Goal: Transaction & Acquisition: Purchase product/service

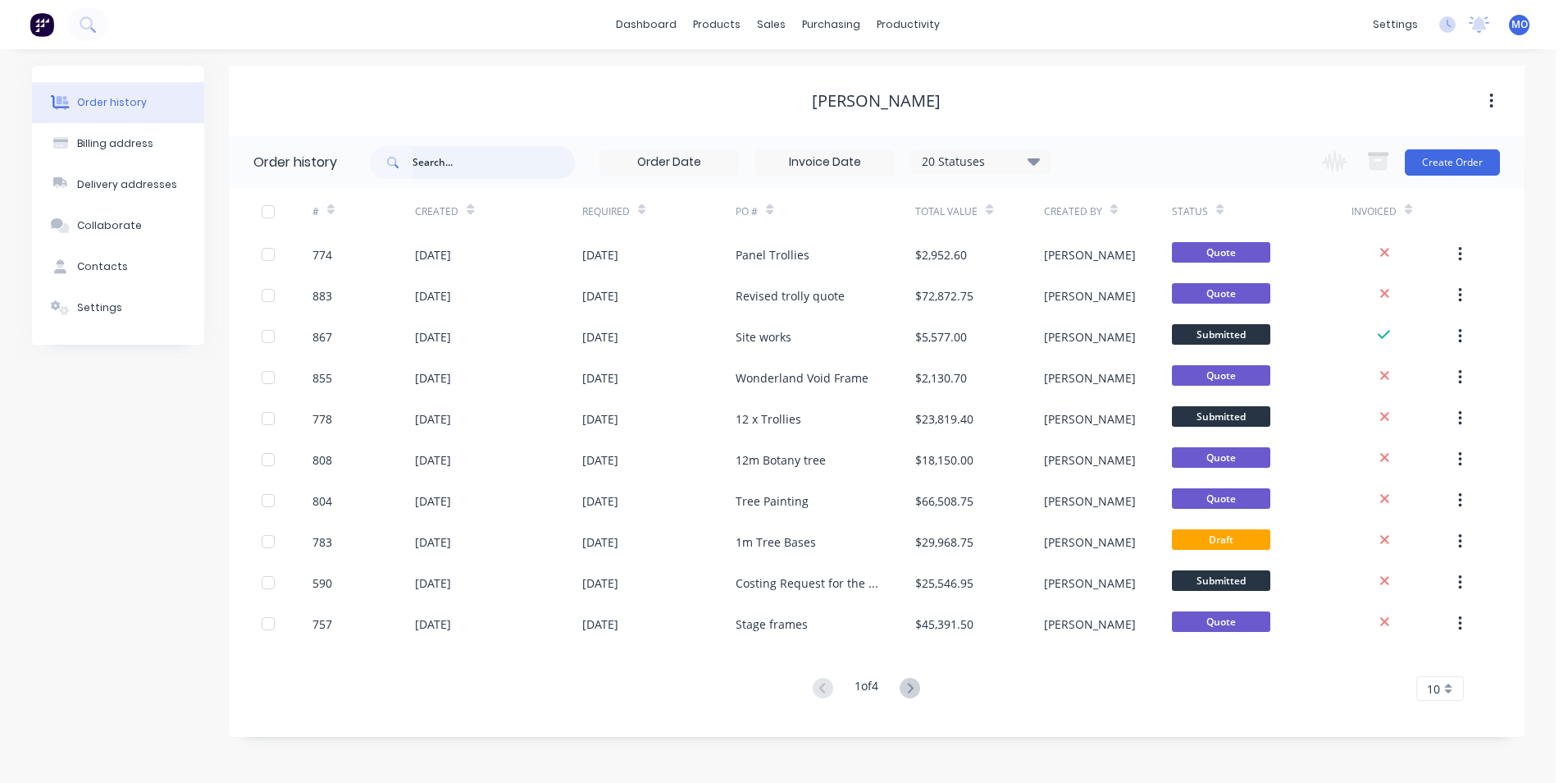
click at [454, 178] on input "text" at bounding box center [493, 163] width 163 height 33
click at [809, 79] on div "Sales Orders" at bounding box center [832, 79] width 67 height 15
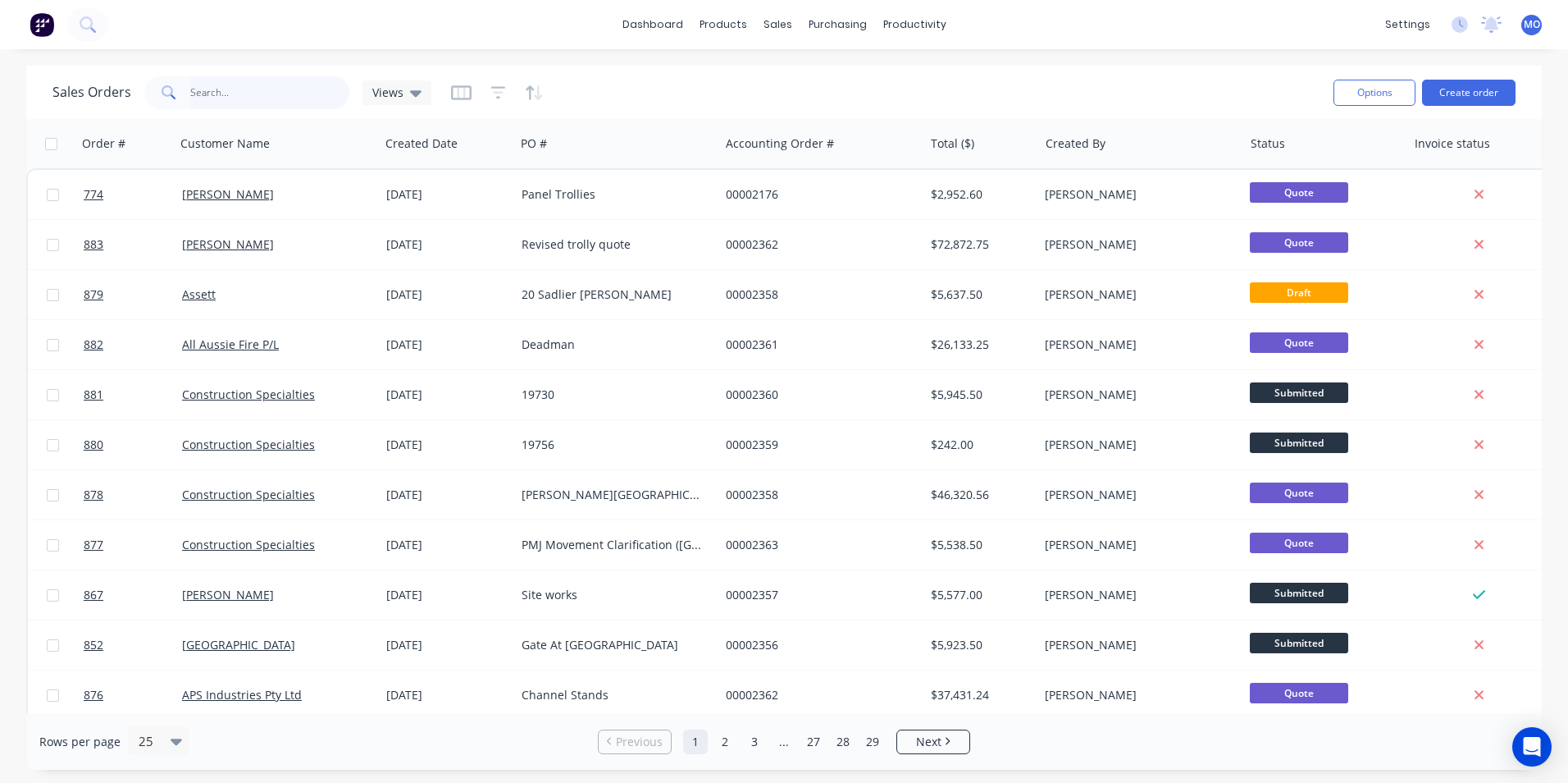
click at [216, 95] on input "text" at bounding box center [269, 93] width 160 height 33
type input "assett"
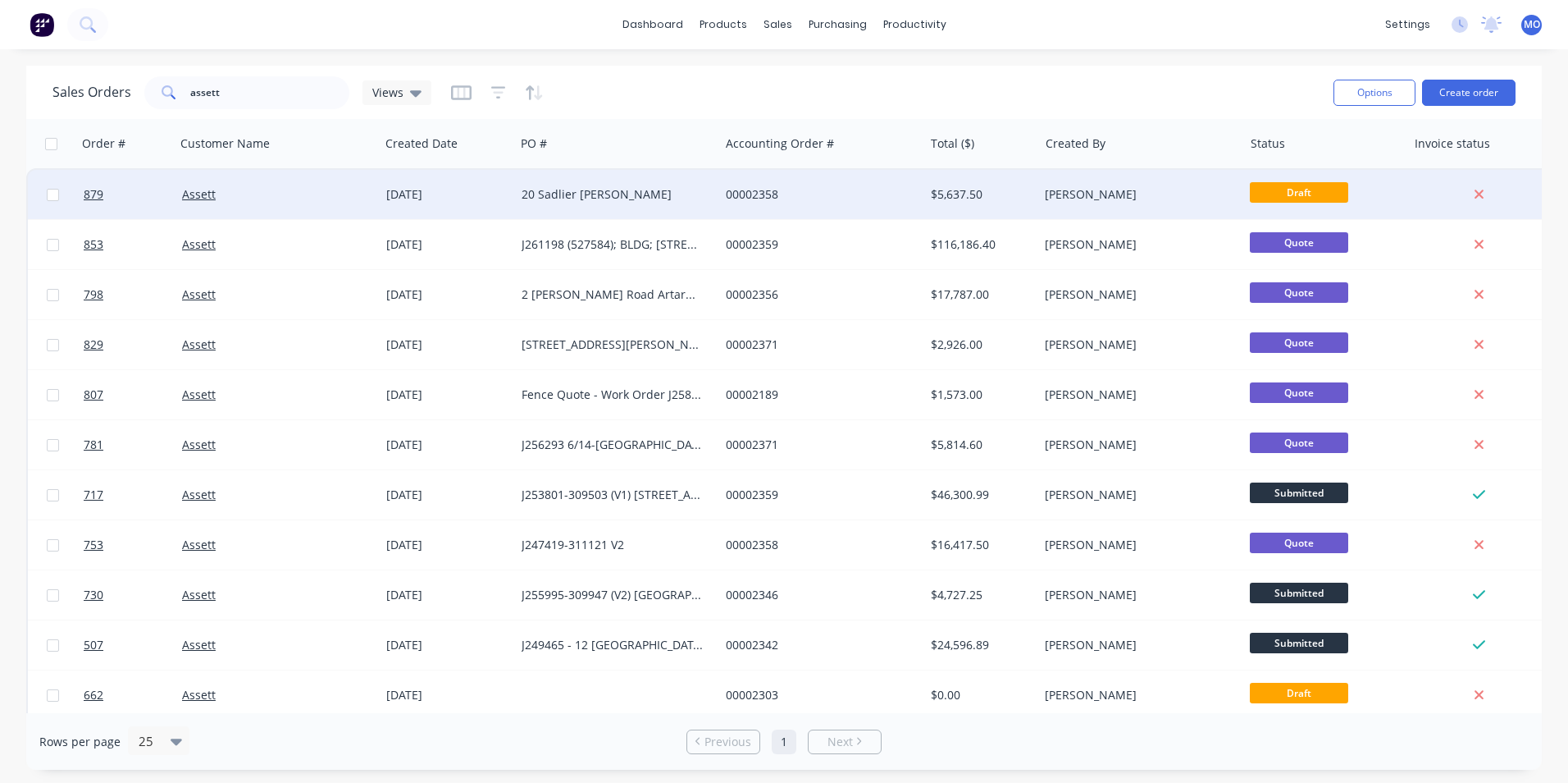
click at [541, 183] on div "20 Sadlier [PERSON_NAME]" at bounding box center [617, 194] width 204 height 49
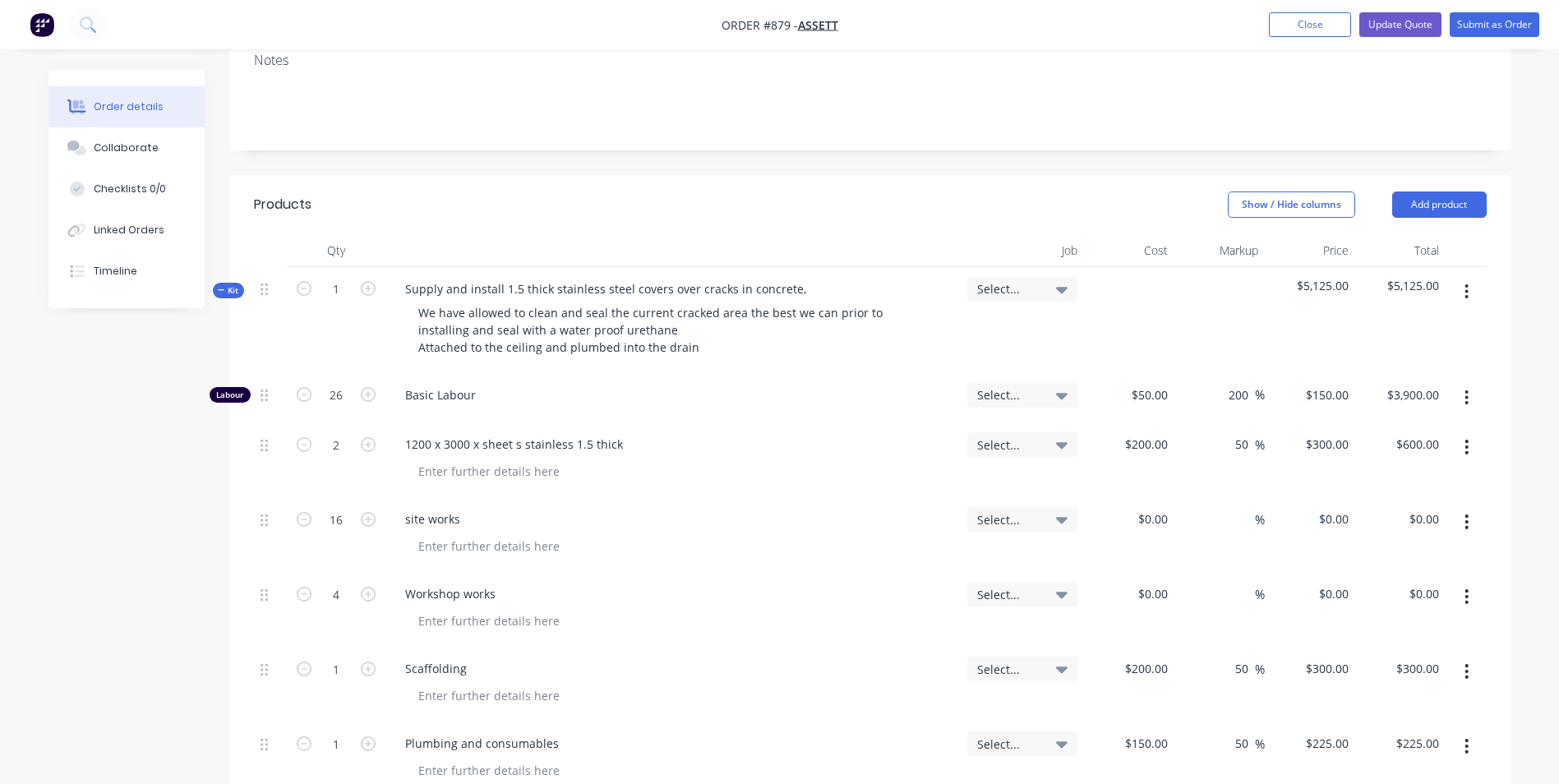
scroll to position [329, 0]
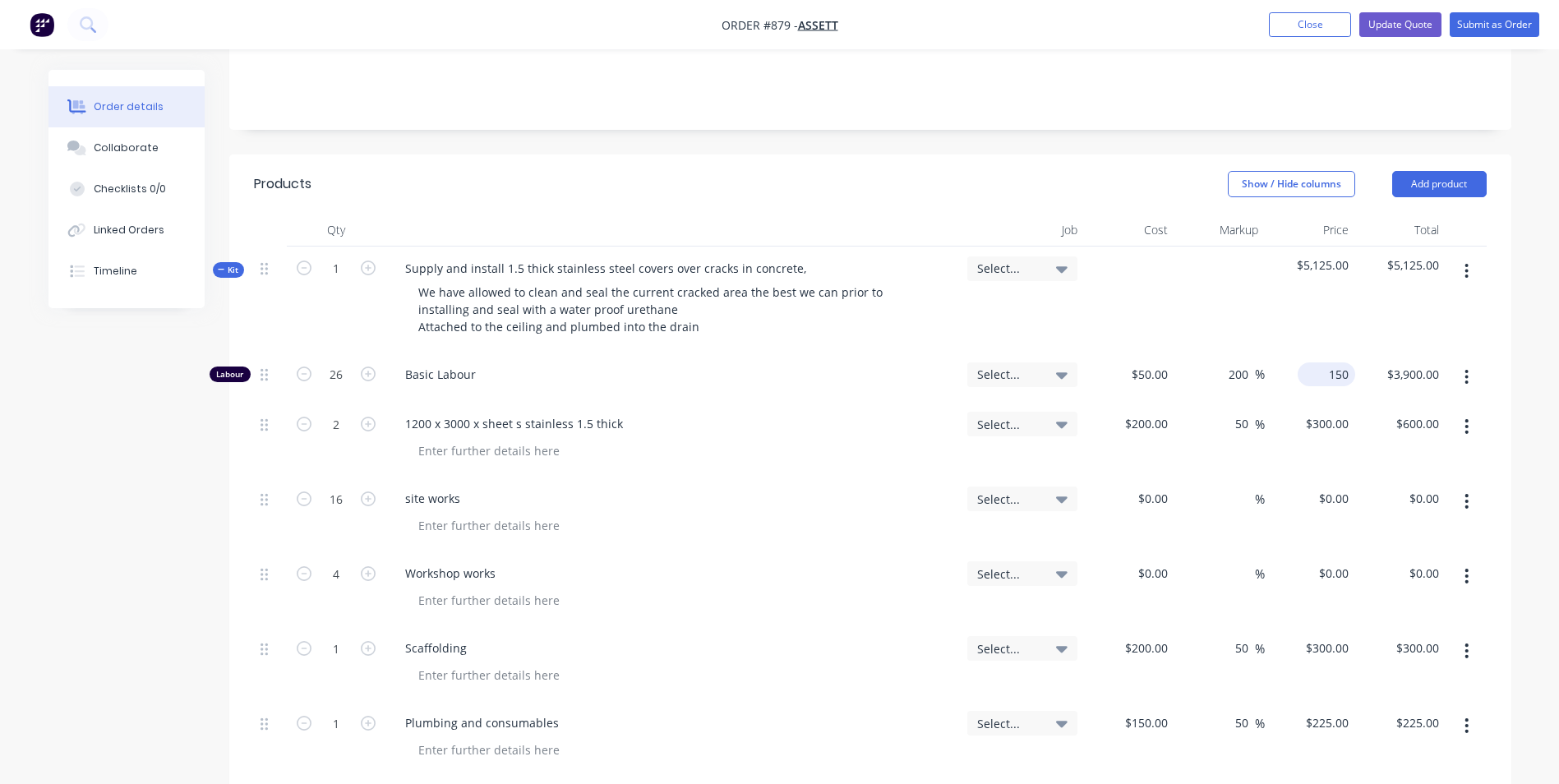
click at [1320, 352] on div "150 $150.00" at bounding box center [1310, 377] width 91 height 50
type input "140"
type input "180"
type input "$140.00"
type input "$3,640.00"
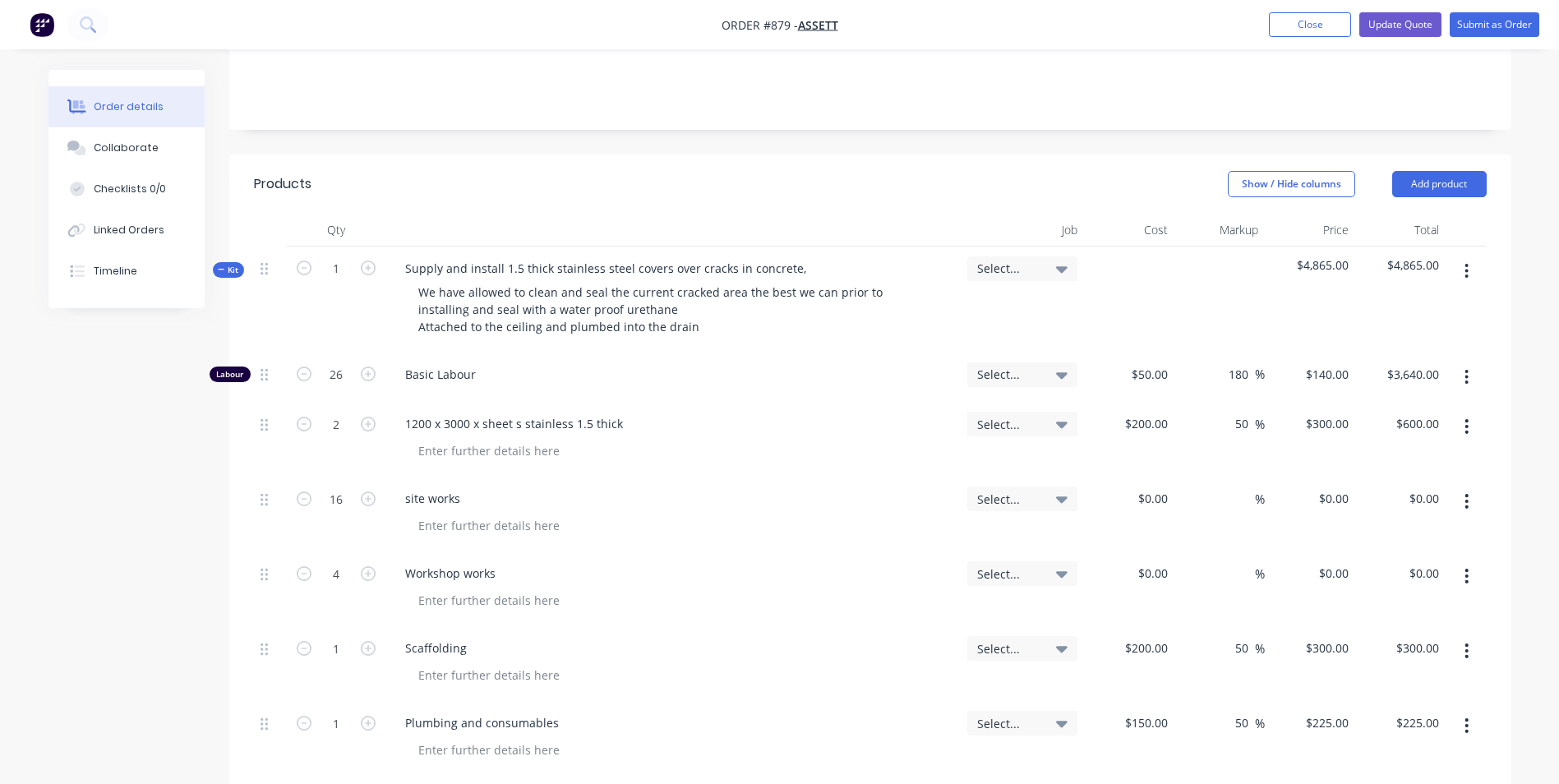
click at [1286, 267] on div "$4,865.00" at bounding box center [1310, 300] width 91 height 106
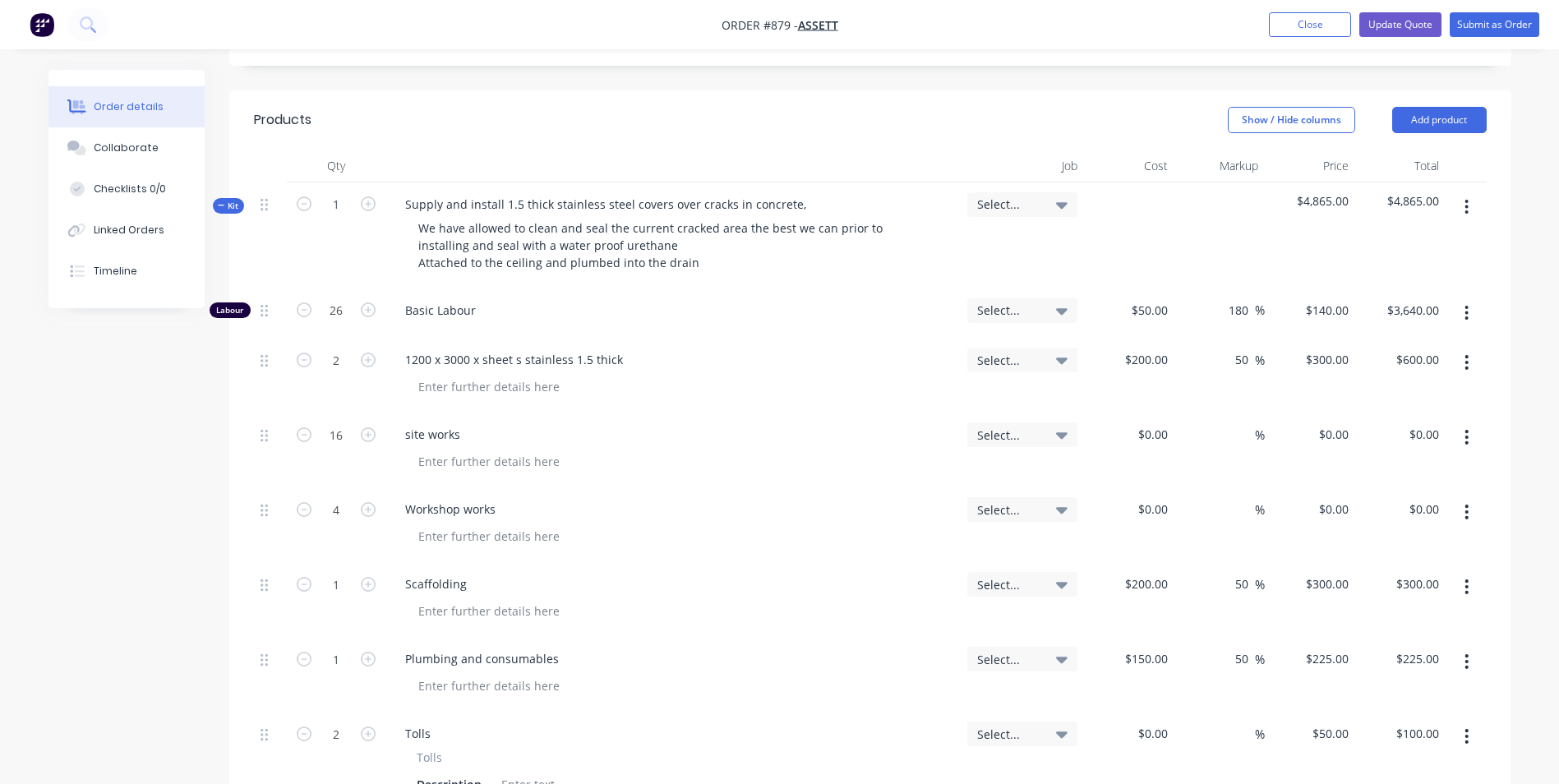
scroll to position [575, 0]
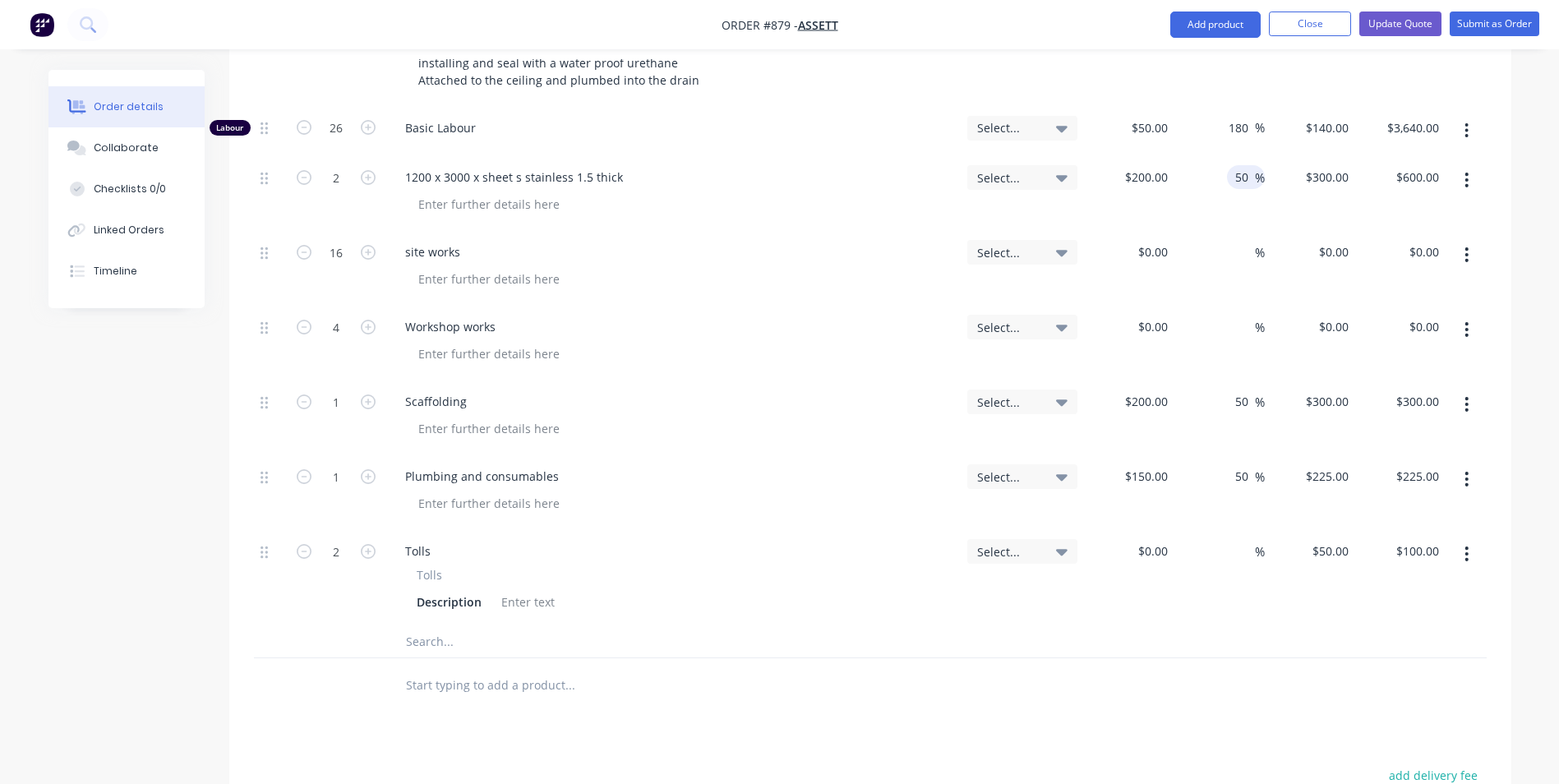
click at [1239, 165] on input "50" at bounding box center [1245, 177] width 22 height 24
type input "40"
type input "$280.00"
type input "$560.00"
drag, startPoint x: 1241, startPoint y: 345, endPoint x: 1229, endPoint y: 351, distance: 13.4
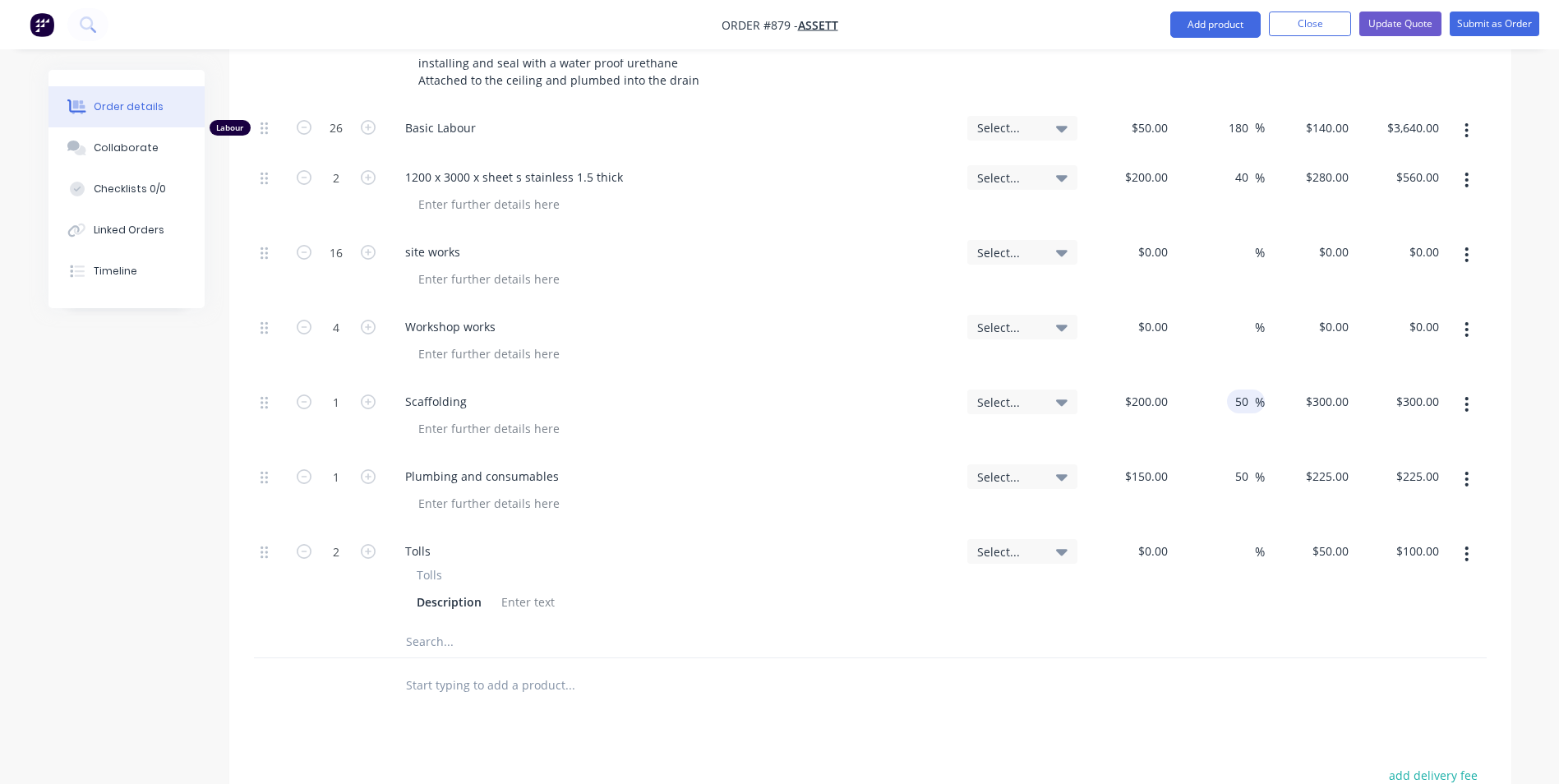
click at [1229, 390] on div "50 50 %" at bounding box center [1246, 401] width 37 height 24
type input "40"
type input "$280.00"
drag, startPoint x: 1242, startPoint y: 434, endPoint x: 1227, endPoint y: 442, distance: 17.0
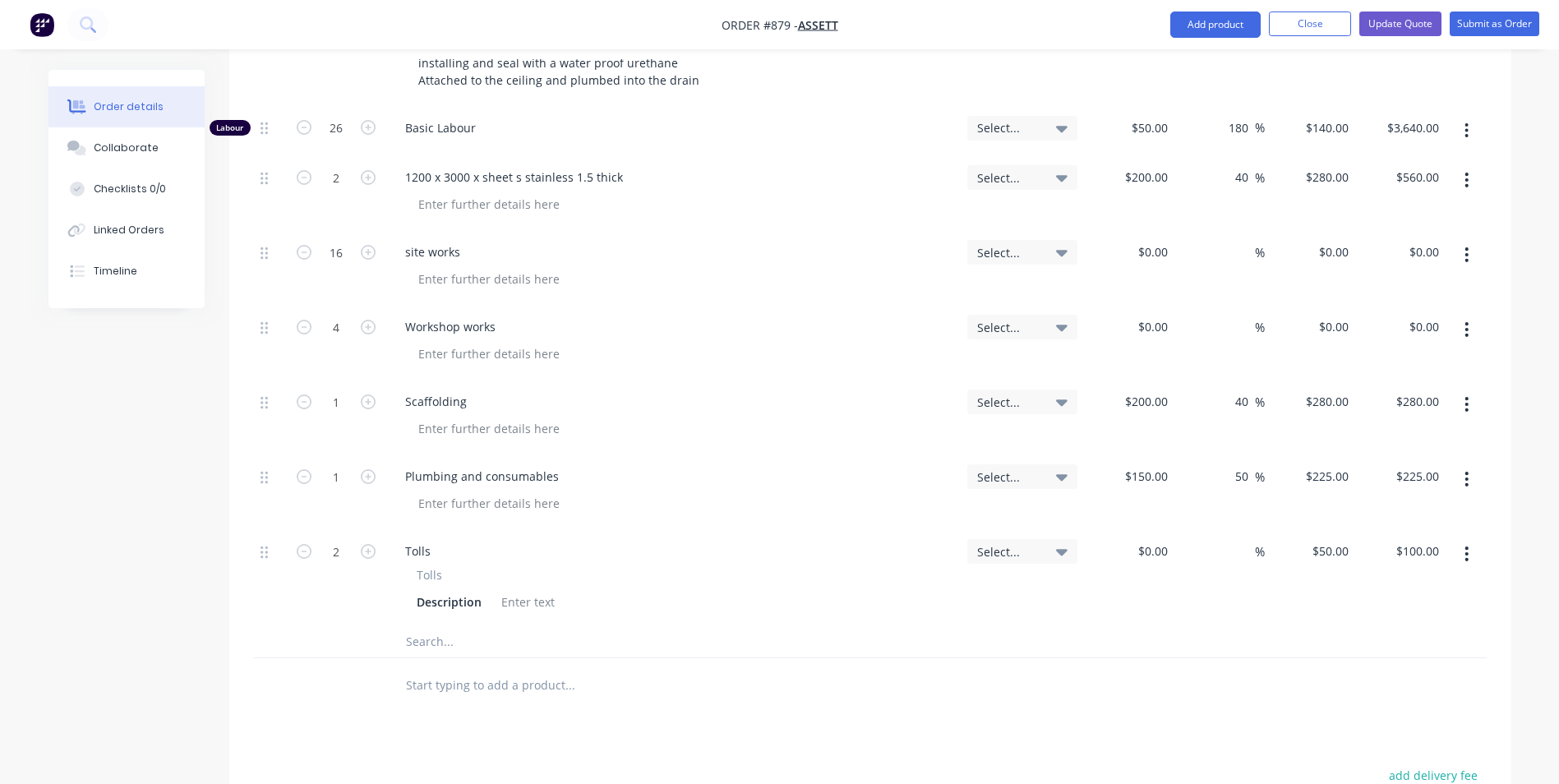
click at [1227, 454] on div "50 50 %" at bounding box center [1219, 492] width 91 height 75
type input "40"
type input "$210.00"
click at [1262, 454] on div "40 40 %" at bounding box center [1219, 492] width 91 height 75
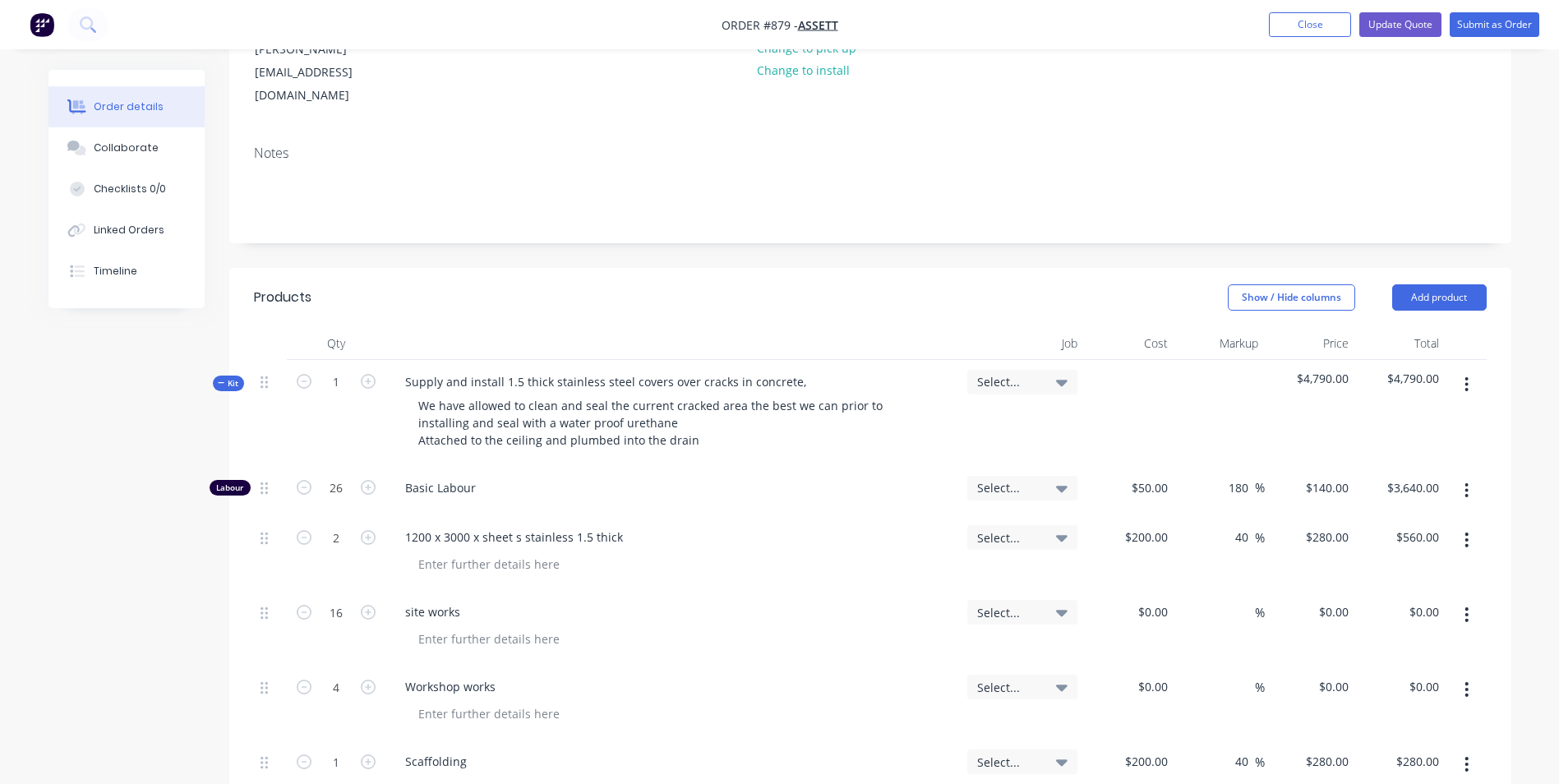
scroll to position [329, 0]
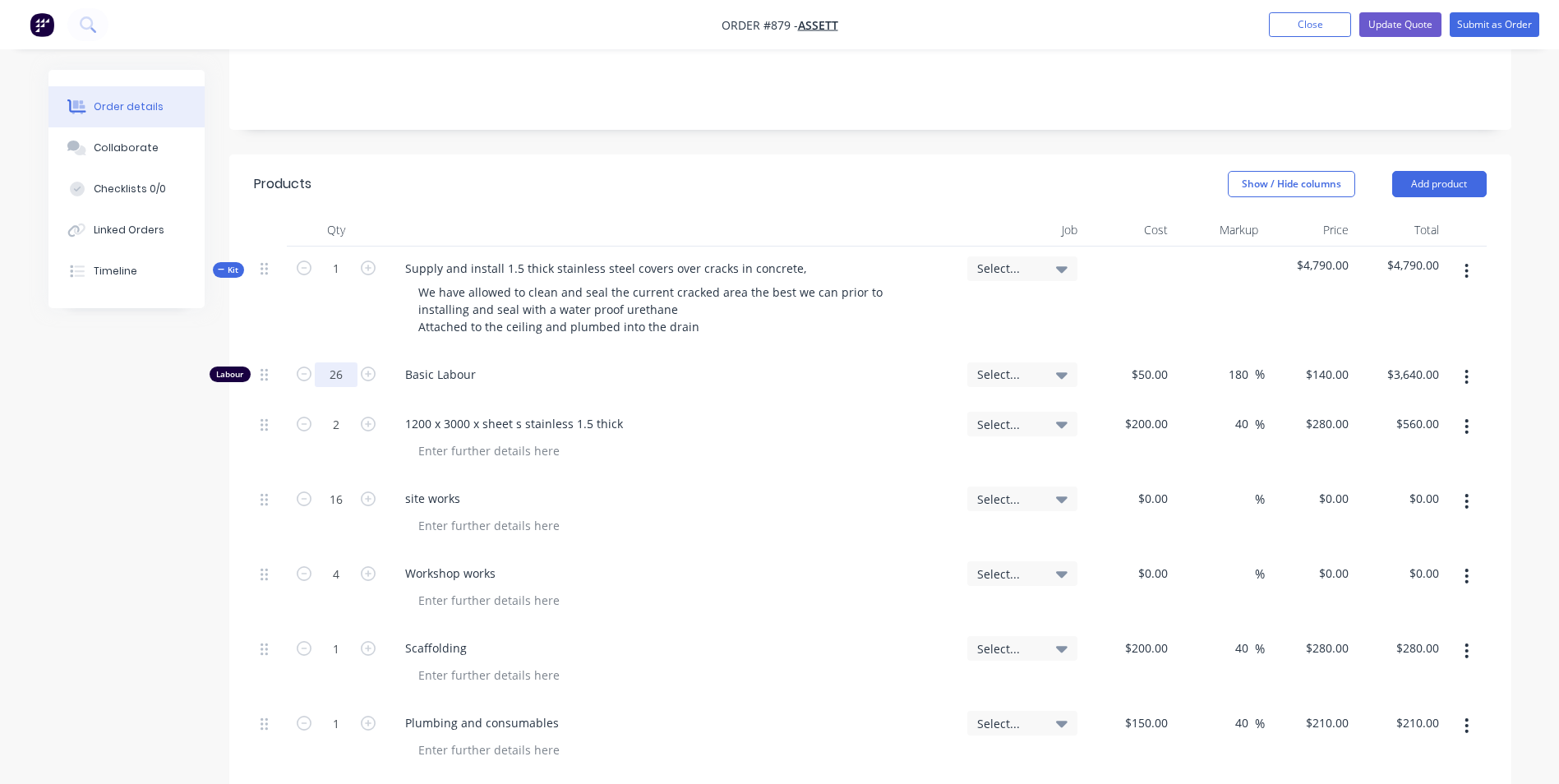
click at [327, 362] on input "26" at bounding box center [336, 375] width 42 height 25
type input "25"
type input "$3,500.00"
click at [798, 360] on div "Labour 25 Basic Labour Select... $50.00 $50.00 180 180 % $140.00 $140.00 $3,500…" at bounding box center [871, 611] width 1233 height 519
click at [1161, 362] on input "50" at bounding box center [1152, 374] width 44 height 24
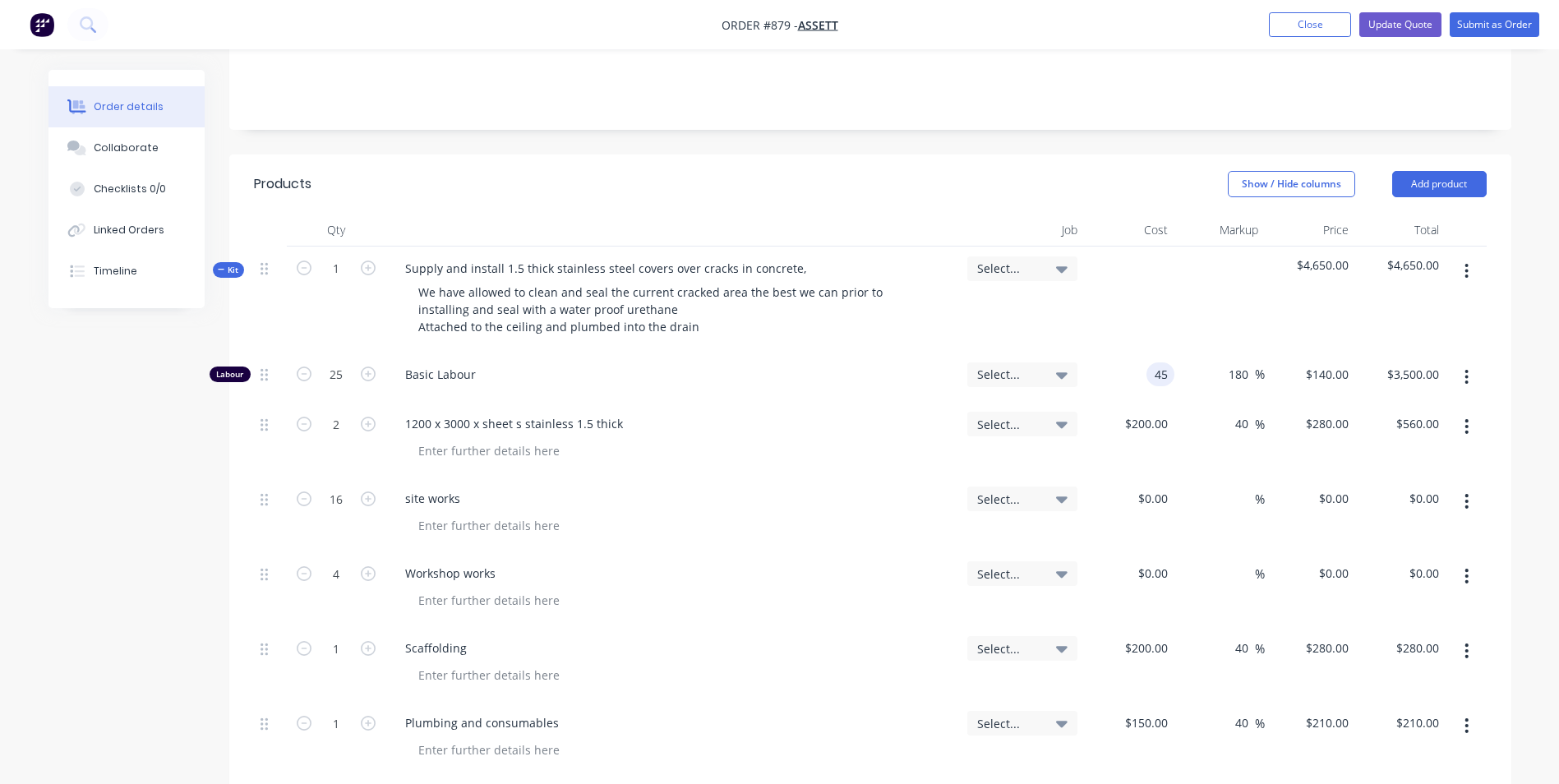
type input "$45.00"
type input "$126.00"
type input "$3,150.00"
click at [1316, 352] on div "126 $126.00" at bounding box center [1310, 377] width 91 height 50
type input "150"
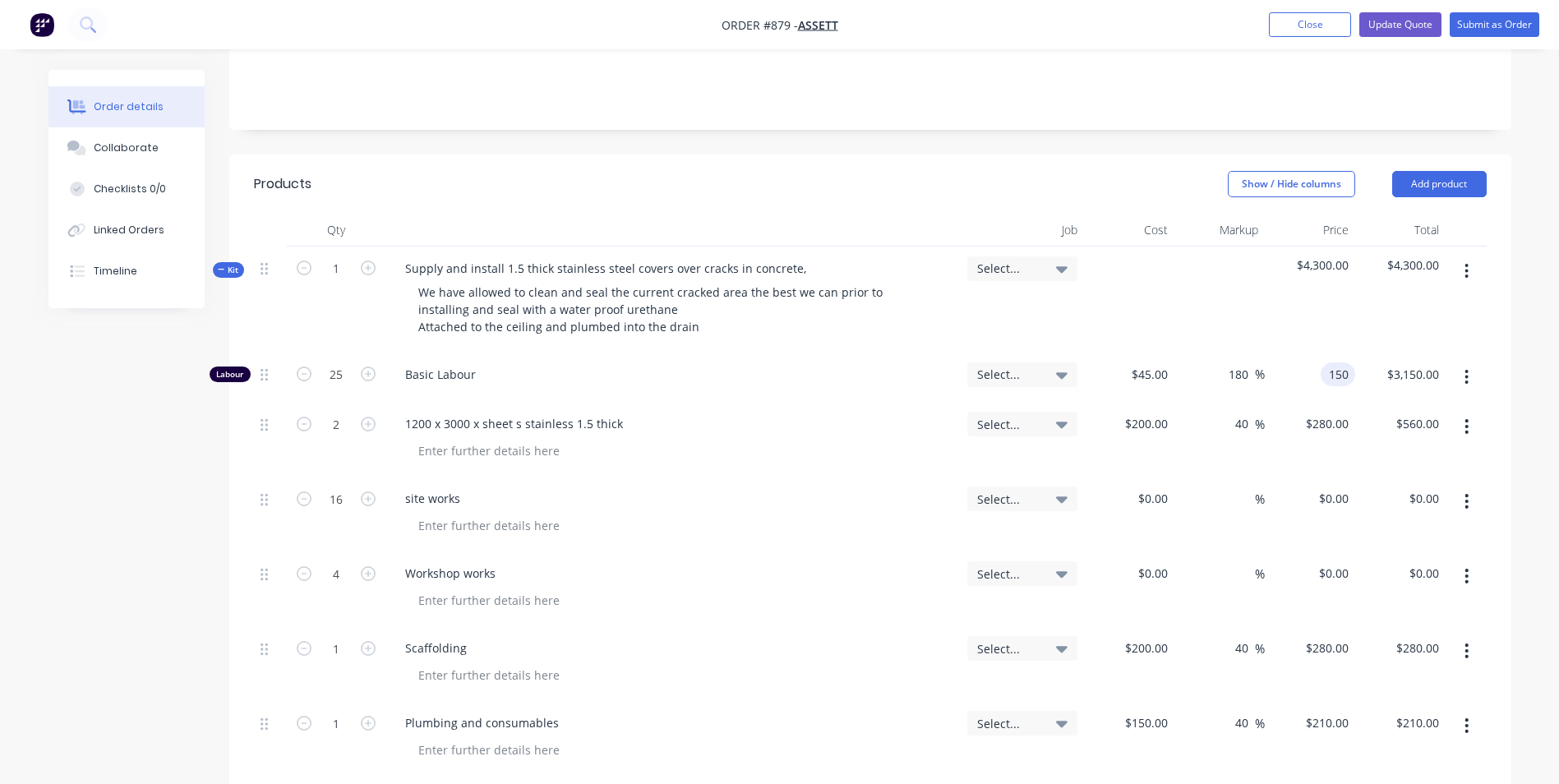
type input "233.33"
type input "$150.00"
type input "$3,750.00"
click at [1316, 352] on div "$150.00 $150.00" at bounding box center [1310, 377] width 91 height 50
click at [1316, 352] on div "150 $150.00" at bounding box center [1310, 377] width 91 height 50
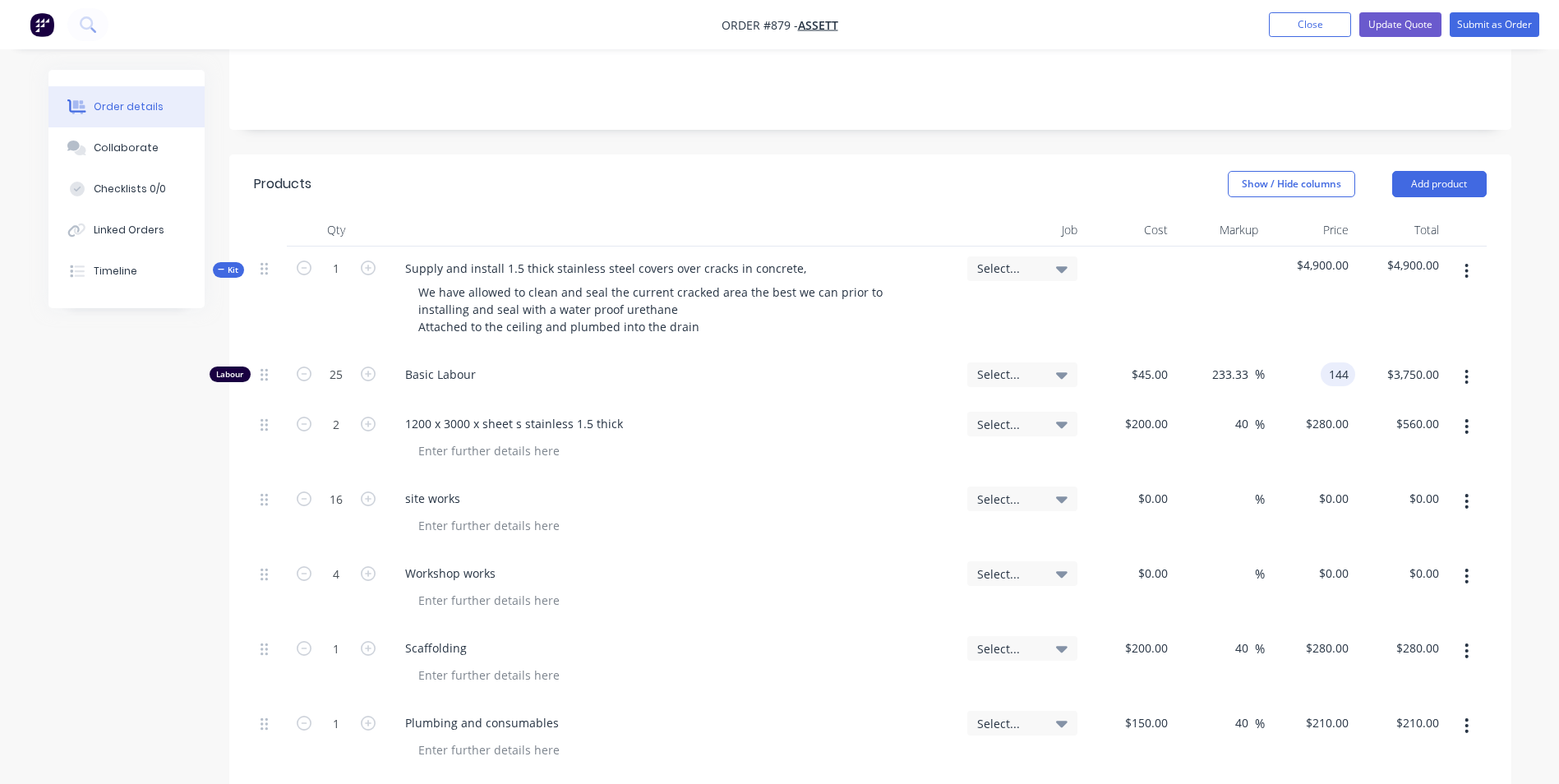
type input "144"
type input "220"
type input "$144.00"
type input "3600.00"
type input "144"
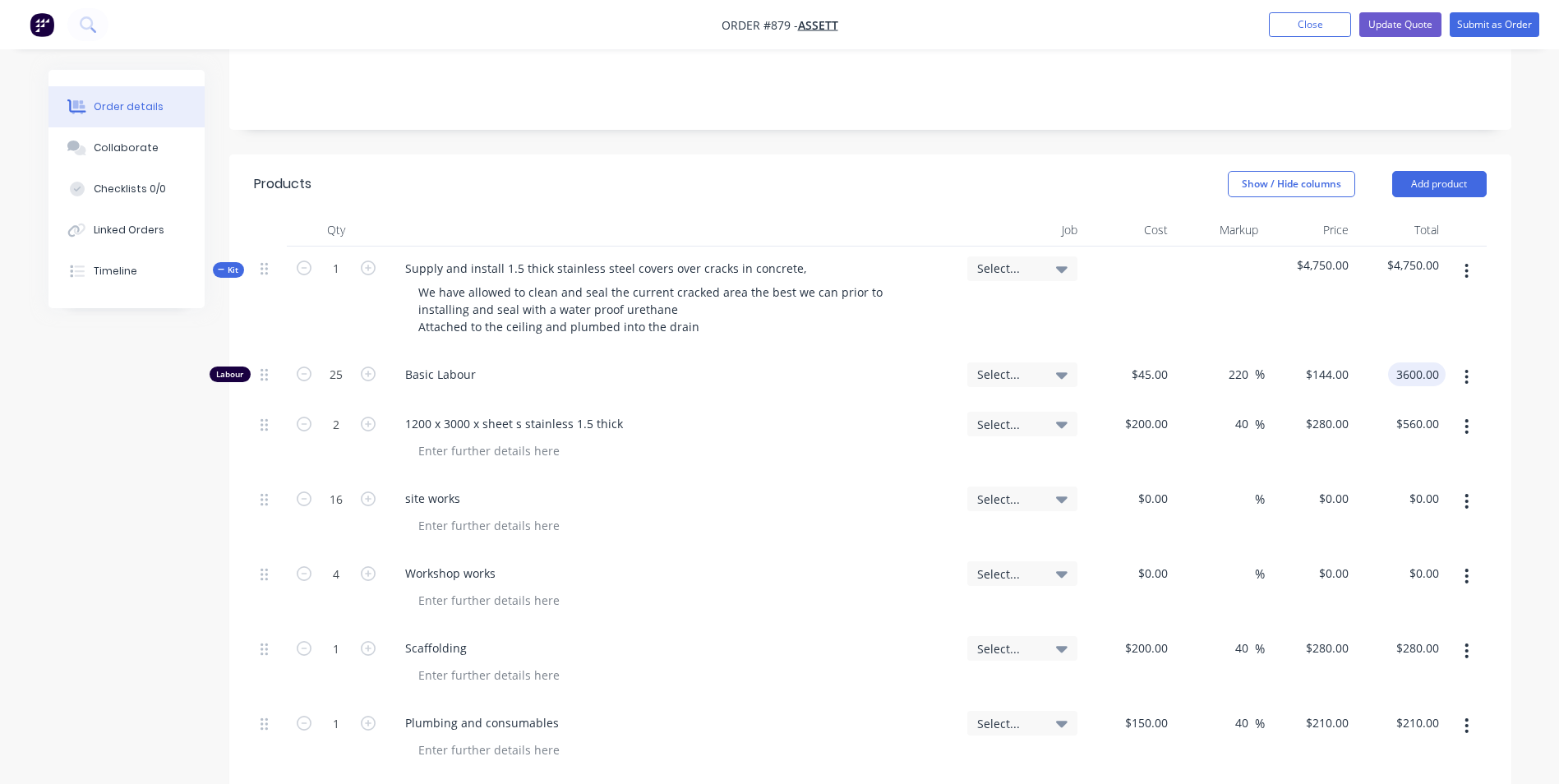
type input "$3,600.00"
click at [1316, 352] on div "144 $144.00" at bounding box center [1310, 377] width 91 height 50
type input "140"
type input "211.11"
type input "$140.00"
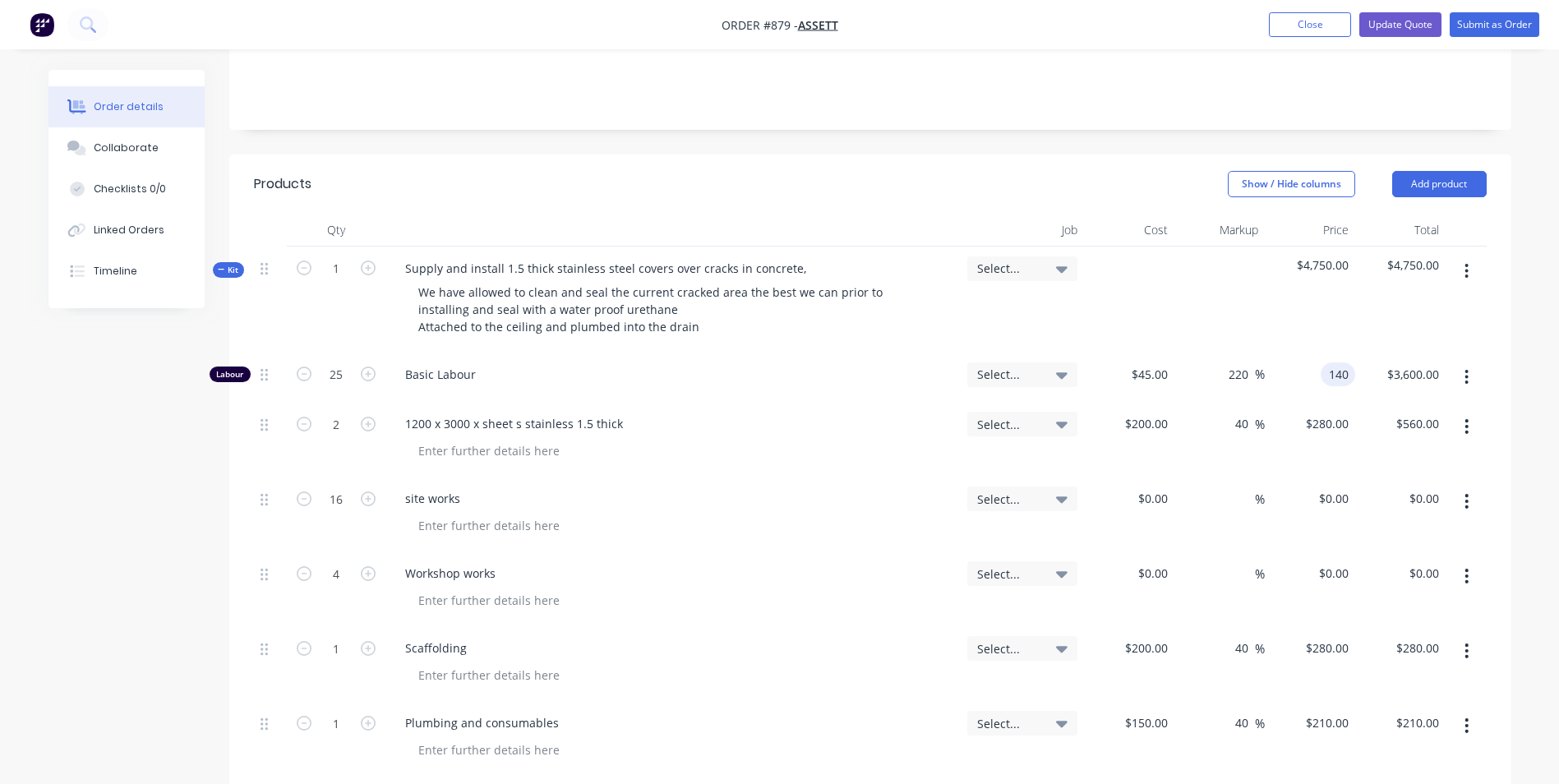
type input "3500.00"
type input "140"
type input "$3,500.00"
click at [1316, 352] on div "140 $140.00" at bounding box center [1310, 377] width 91 height 50
type input "135"
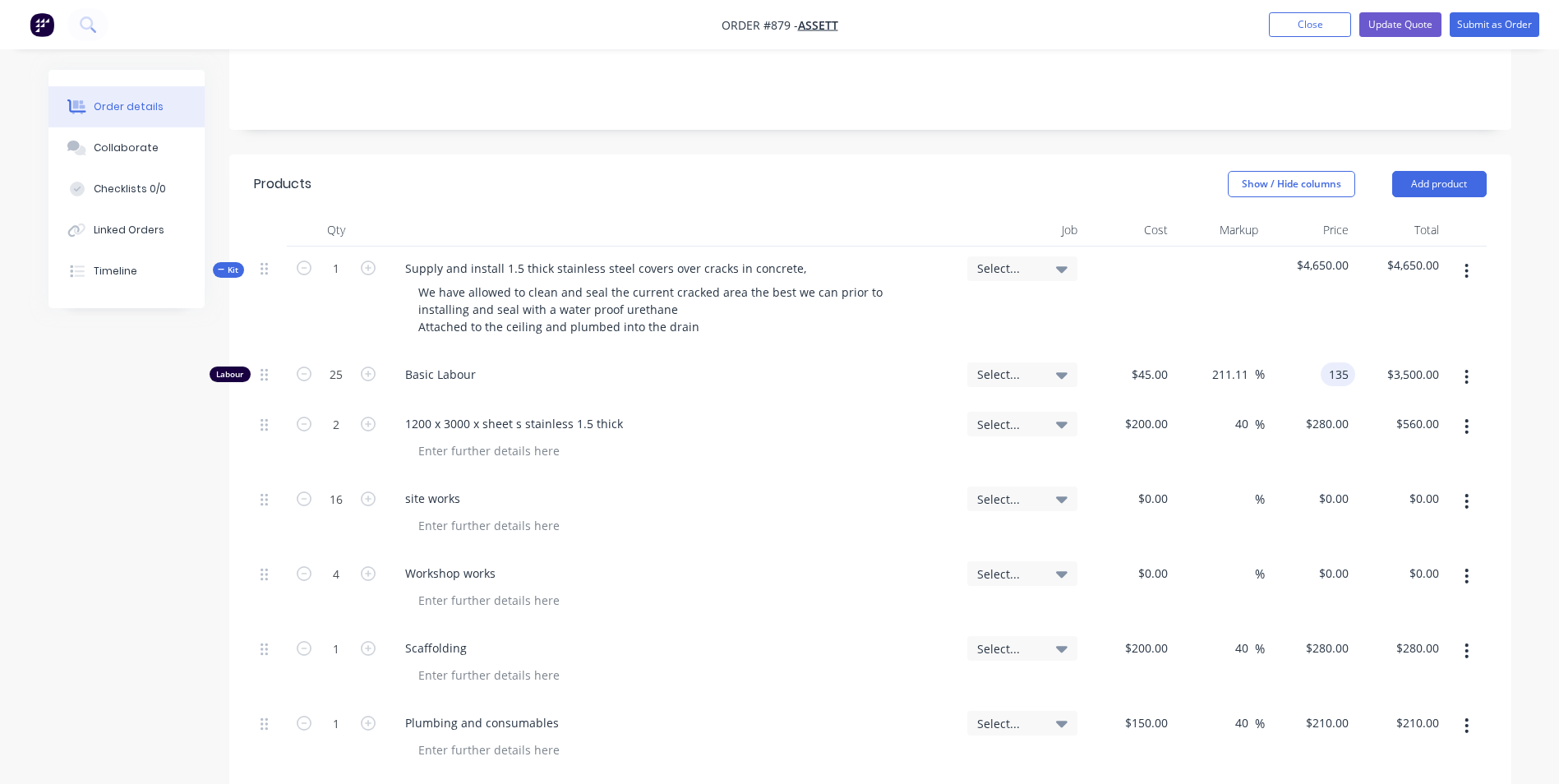
type input "200"
type input "$135.00"
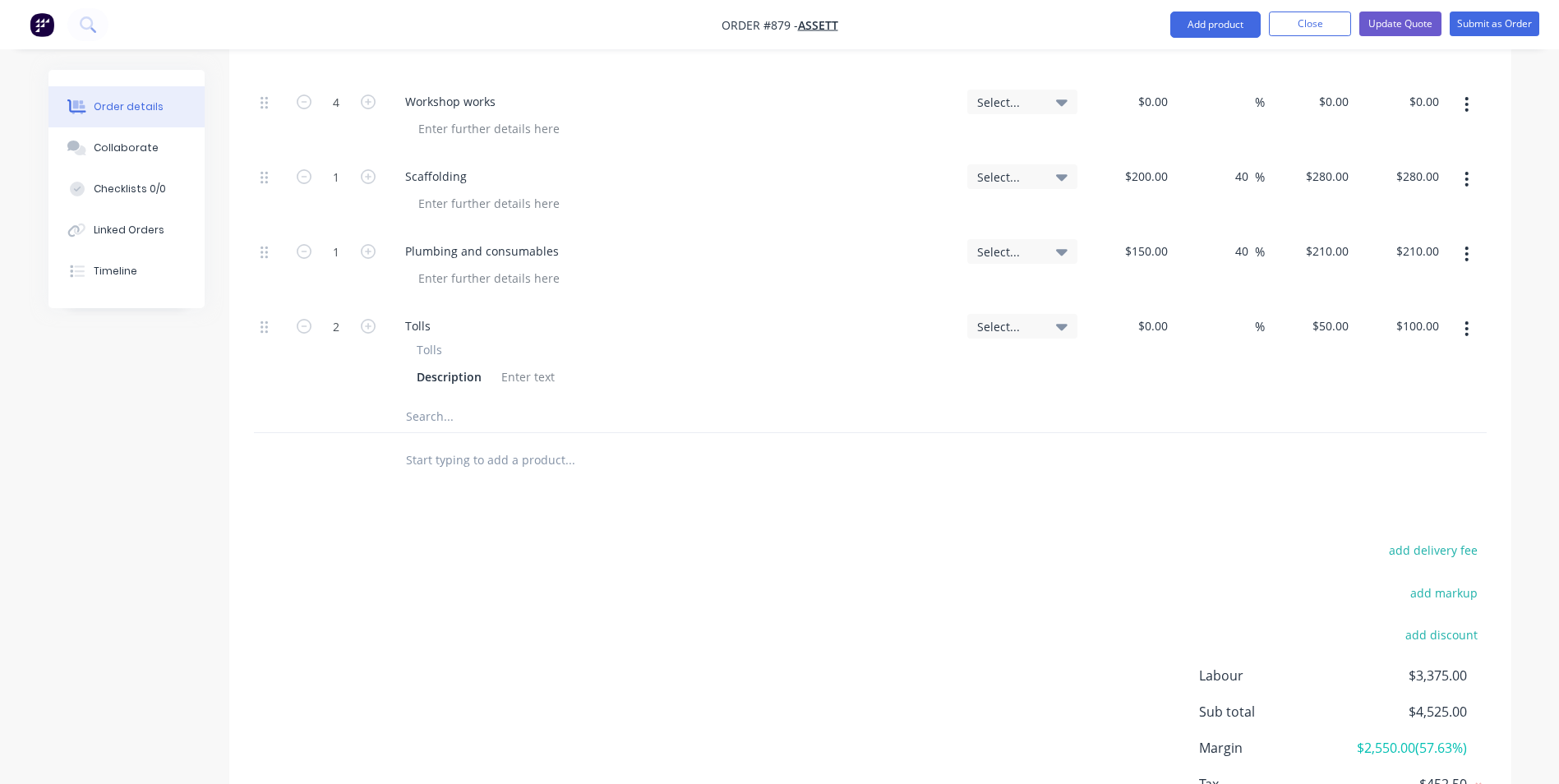
scroll to position [880, 0]
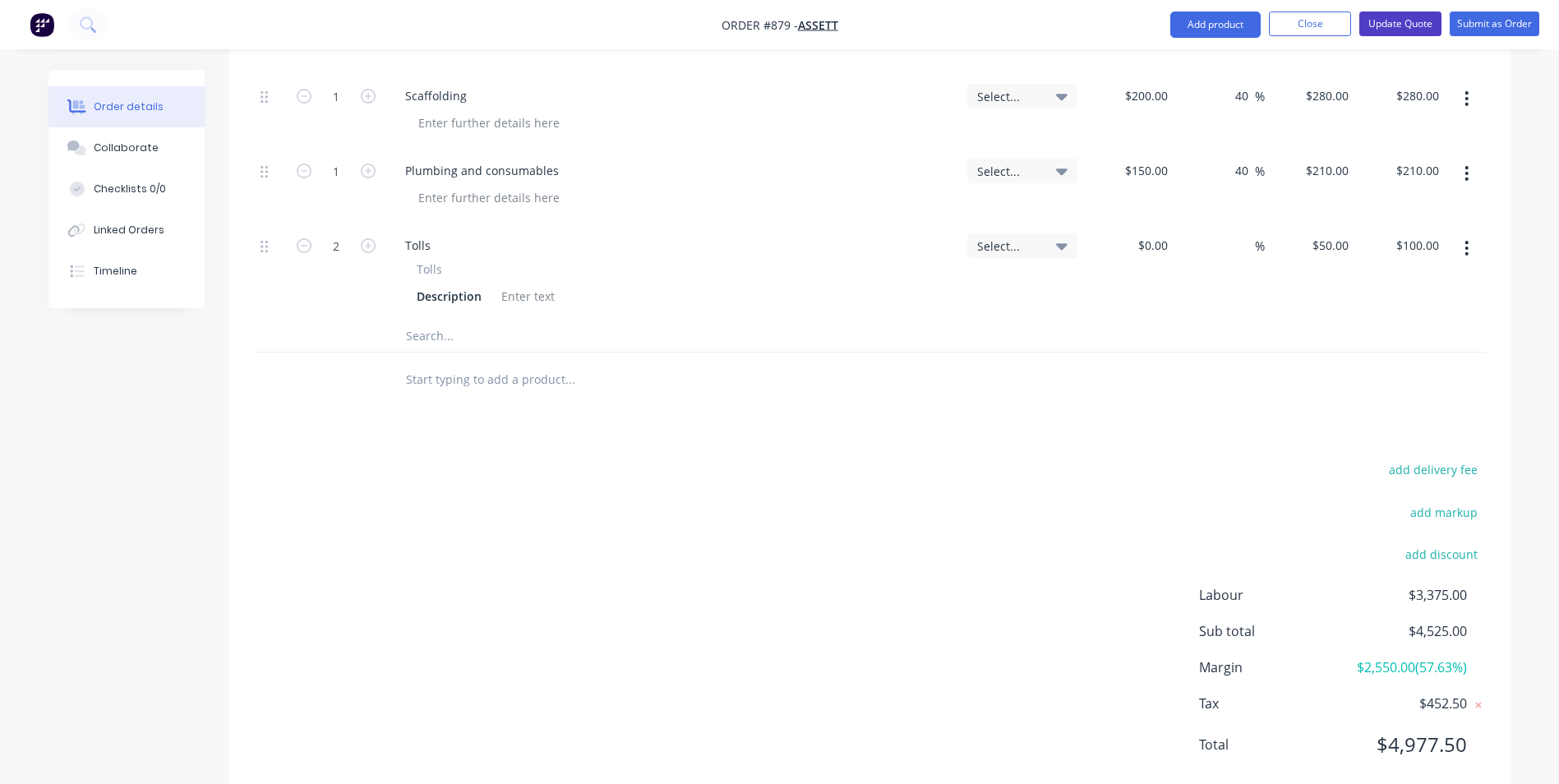
type input "$3,375.00"
click at [1383, 18] on button "Update Quote" at bounding box center [1400, 24] width 82 height 25
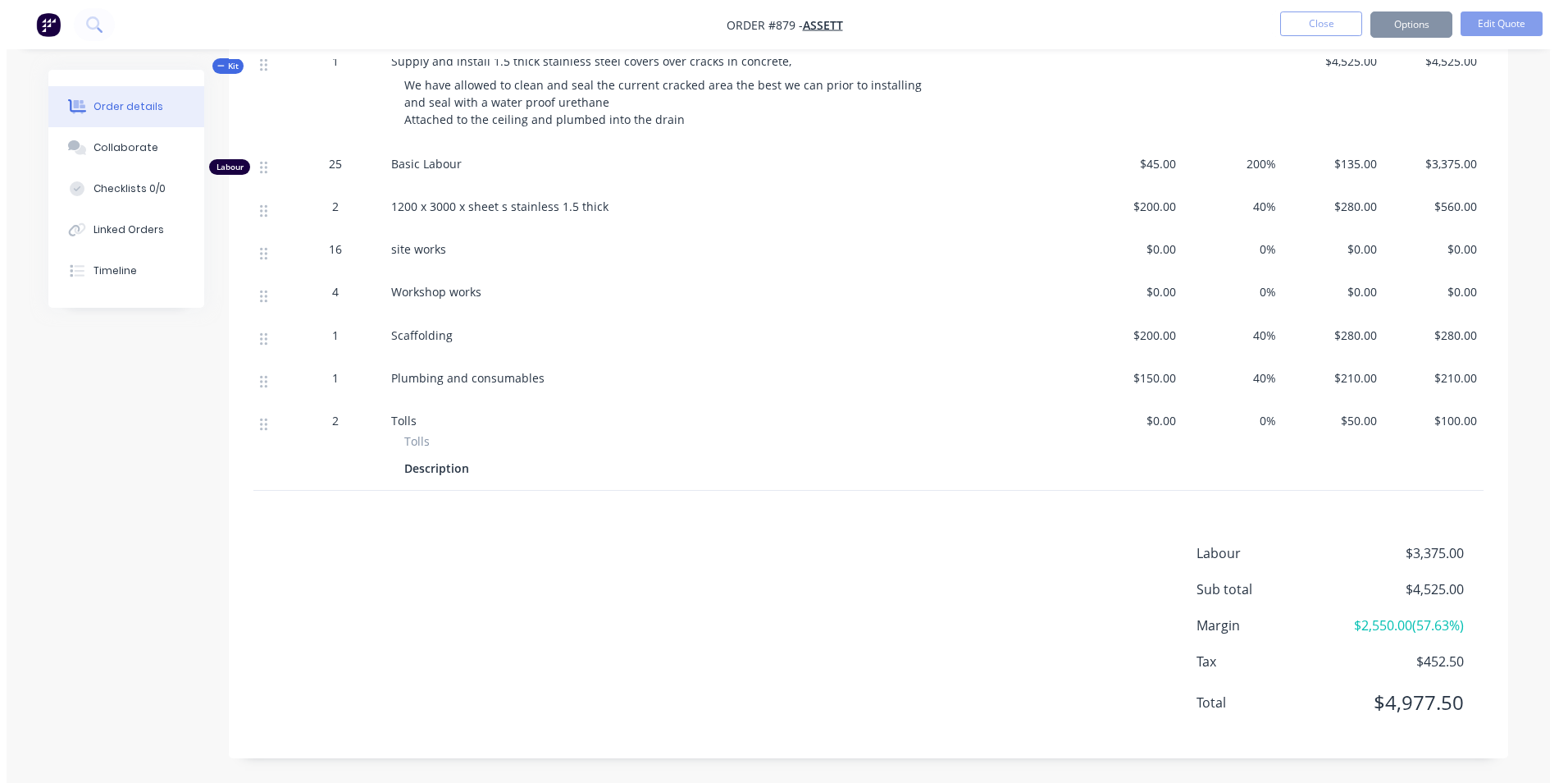
scroll to position [0, 0]
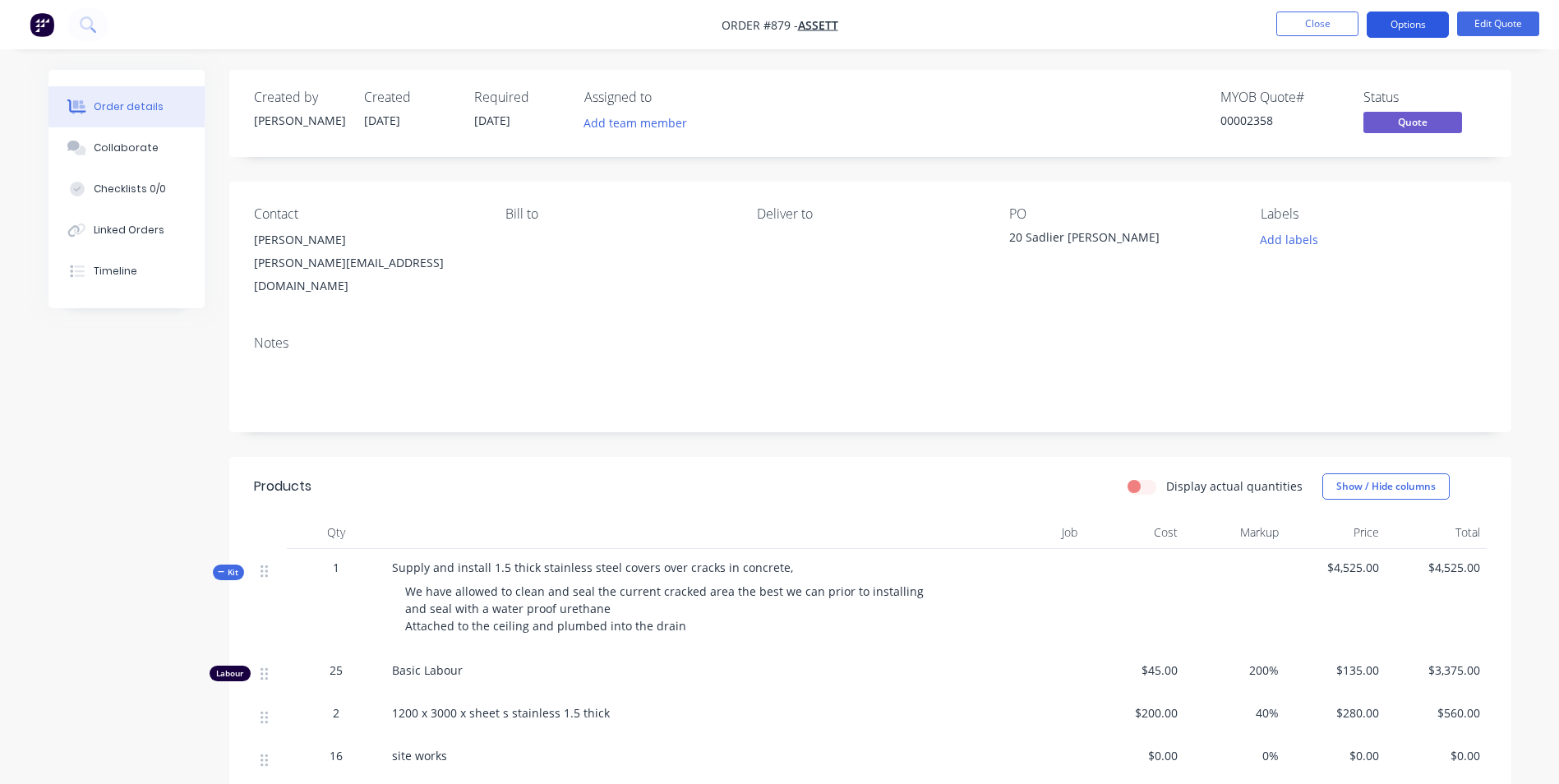
click at [1392, 21] on button "Options" at bounding box center [1408, 25] width 82 height 27
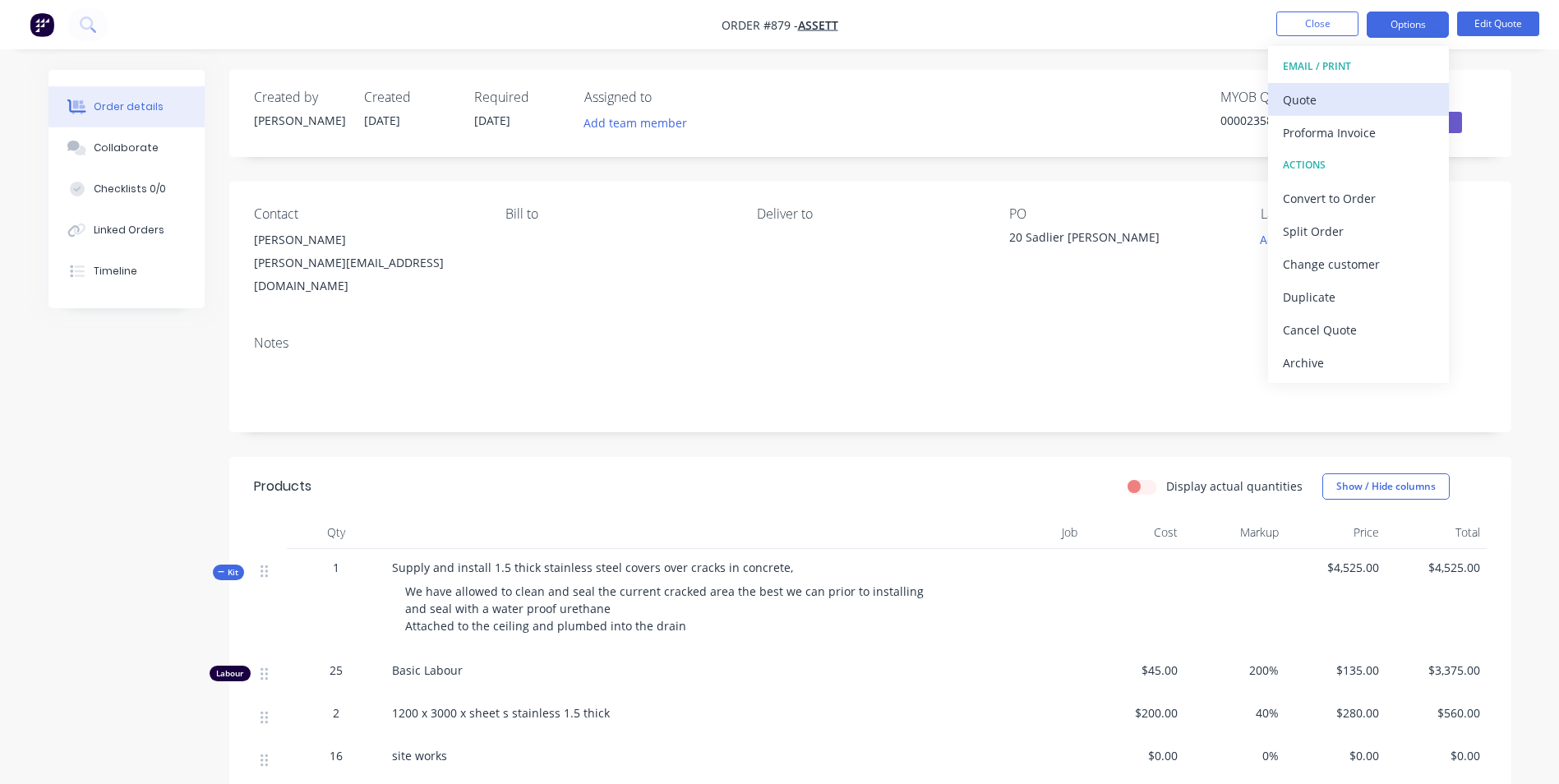
click at [1316, 88] on div "Quote" at bounding box center [1359, 100] width 151 height 24
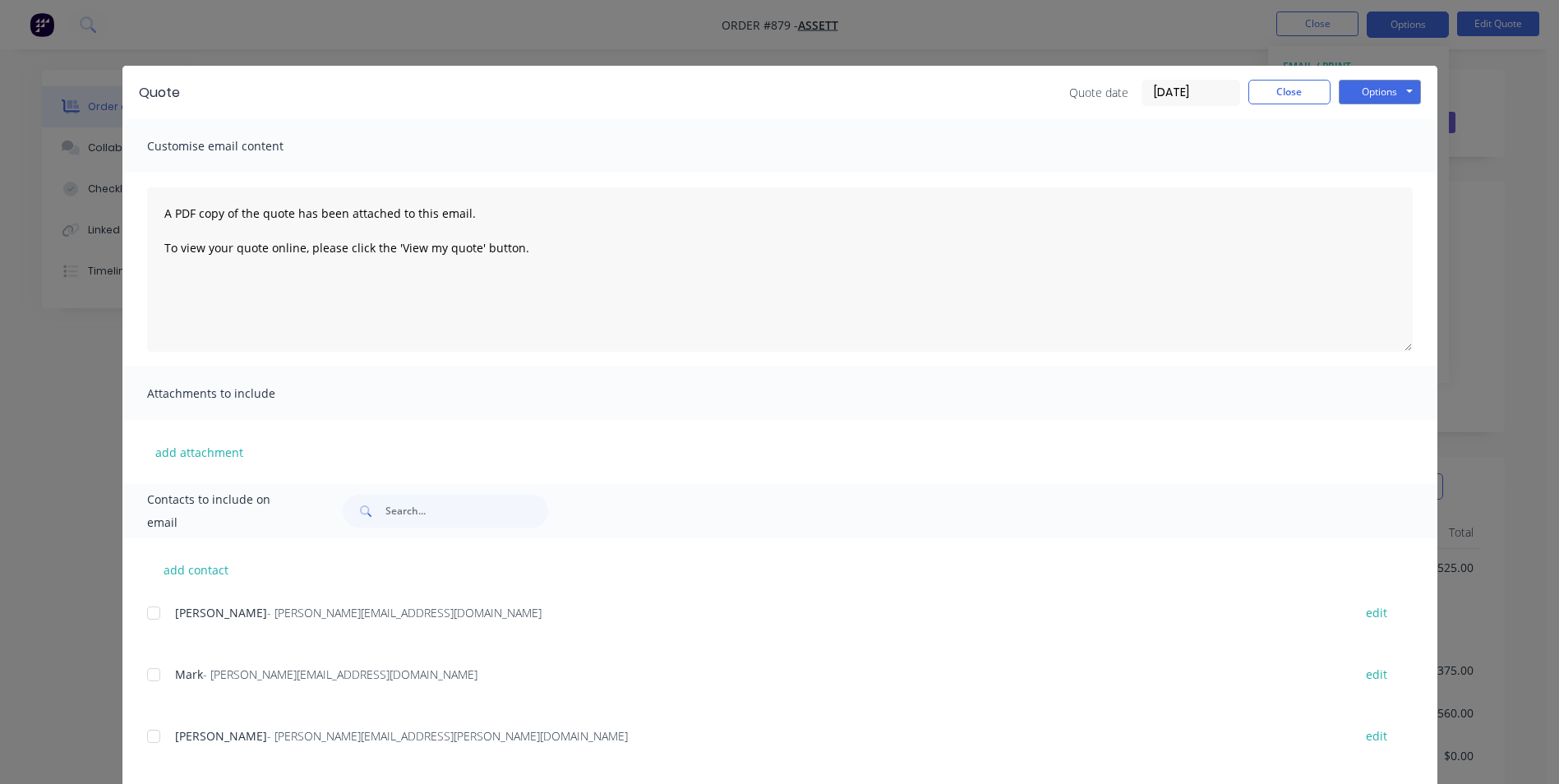
click at [154, 600] on div "add contact [PERSON_NAME] - [PERSON_NAME][EMAIL_ADDRESS][DOMAIN_NAME] edit Mark…" at bounding box center [780, 765] width 1315 height 456
click at [149, 608] on div at bounding box center [154, 613] width 33 height 33
drag, startPoint x: 1363, startPoint y: 100, endPoint x: 1357, endPoint y: 110, distance: 11.7
click at [1357, 106] on div "Quote Quote date [DATE] Close Options Preview Print Email" at bounding box center [780, 92] width 1315 height 53
click at [1357, 93] on button "Options" at bounding box center [1379, 92] width 82 height 25
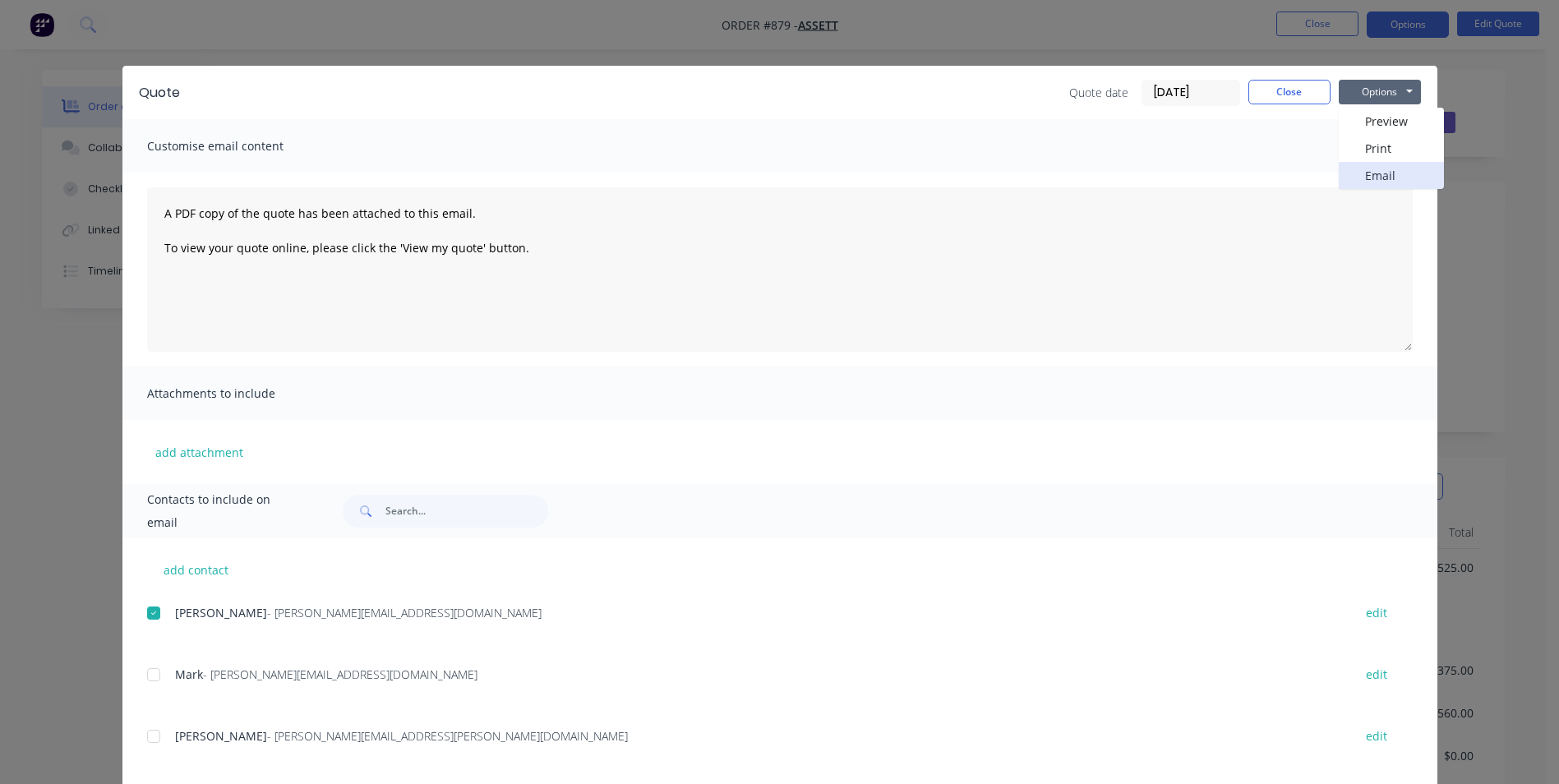
click at [1356, 177] on button "Email" at bounding box center [1391, 175] width 106 height 27
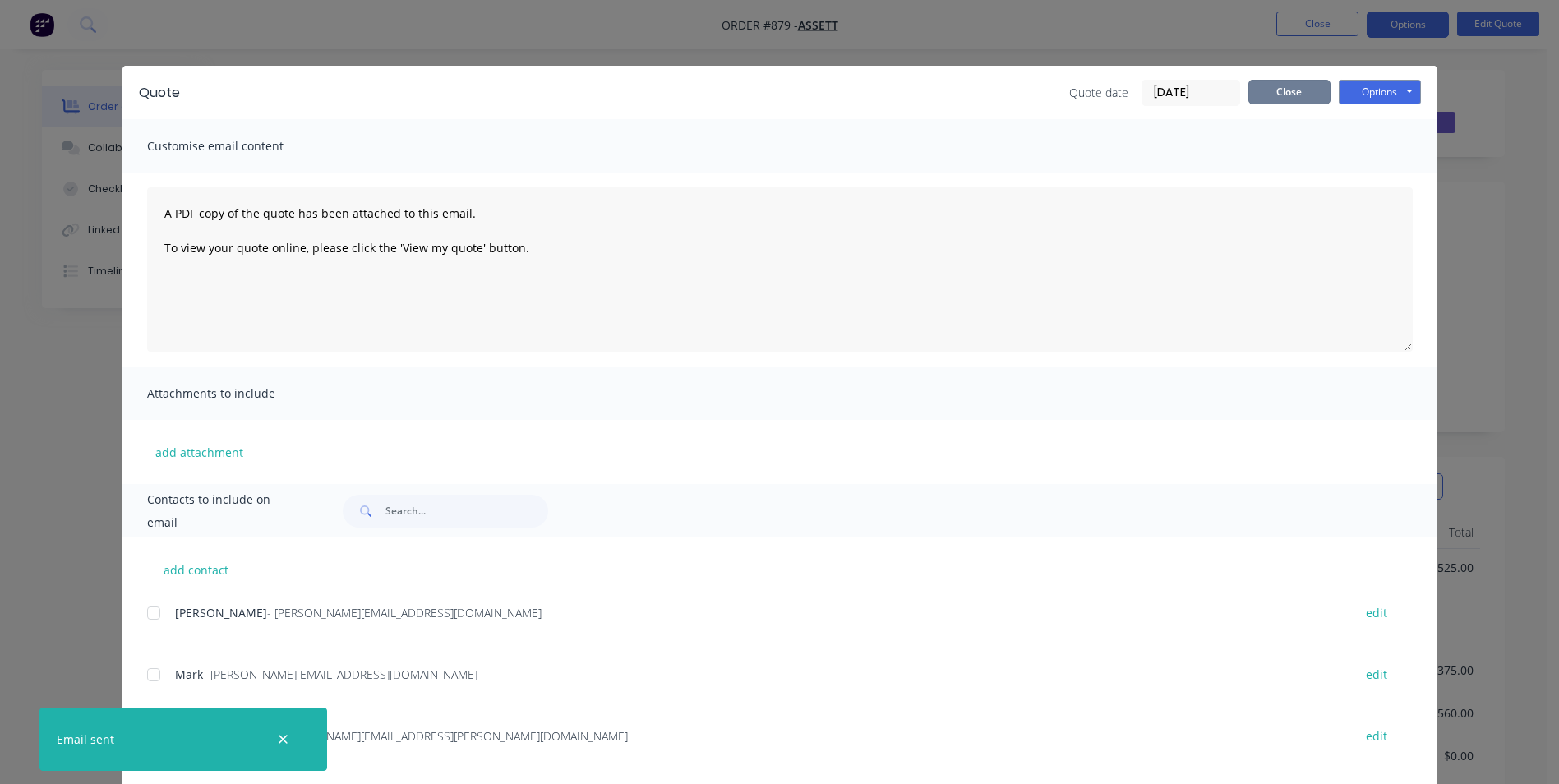
click at [1257, 89] on button "Close" at bounding box center [1289, 92] width 82 height 25
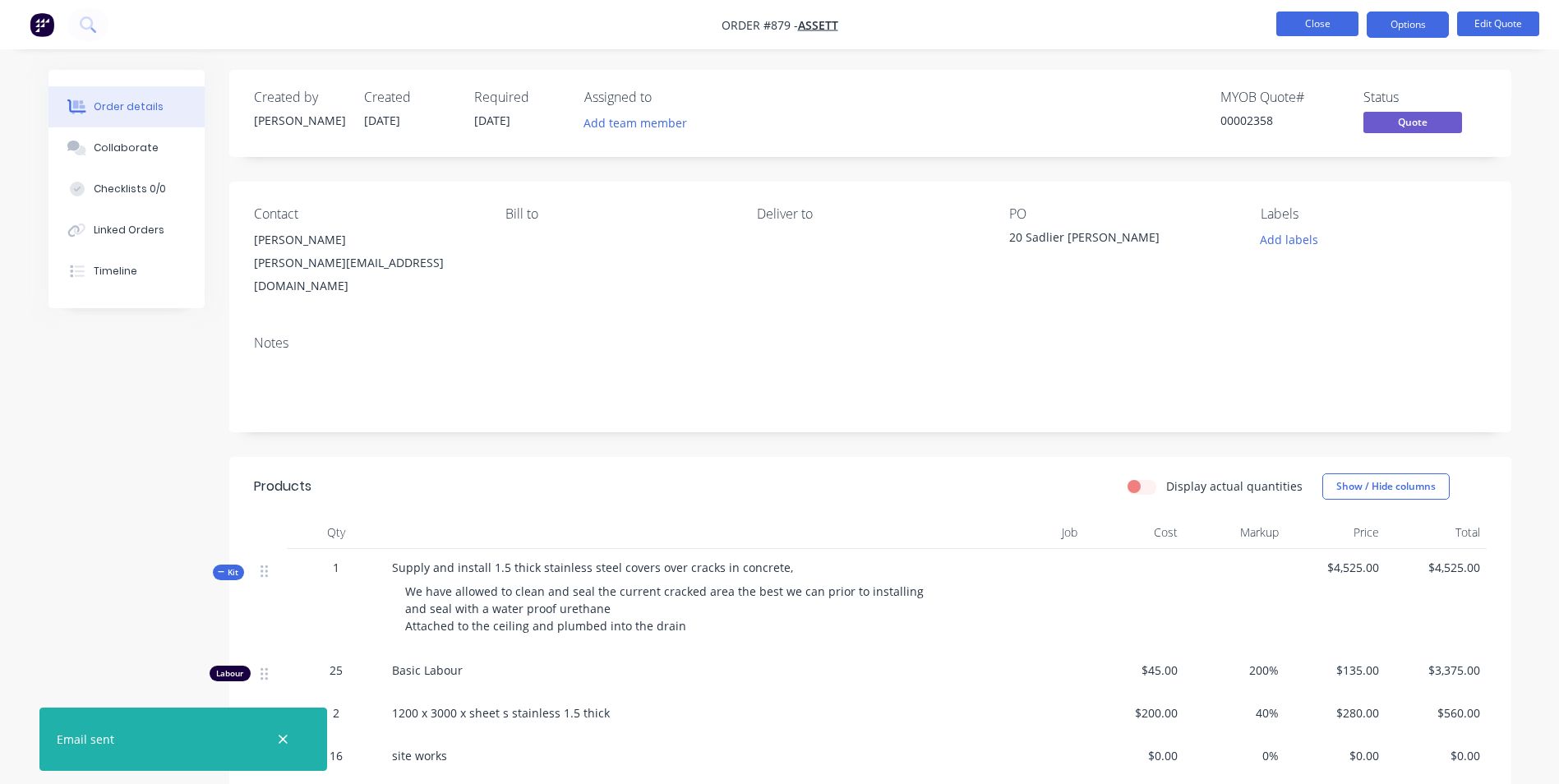
click at [1320, 22] on button "Close" at bounding box center [1317, 24] width 82 height 25
